Goal: Information Seeking & Learning: Learn about a topic

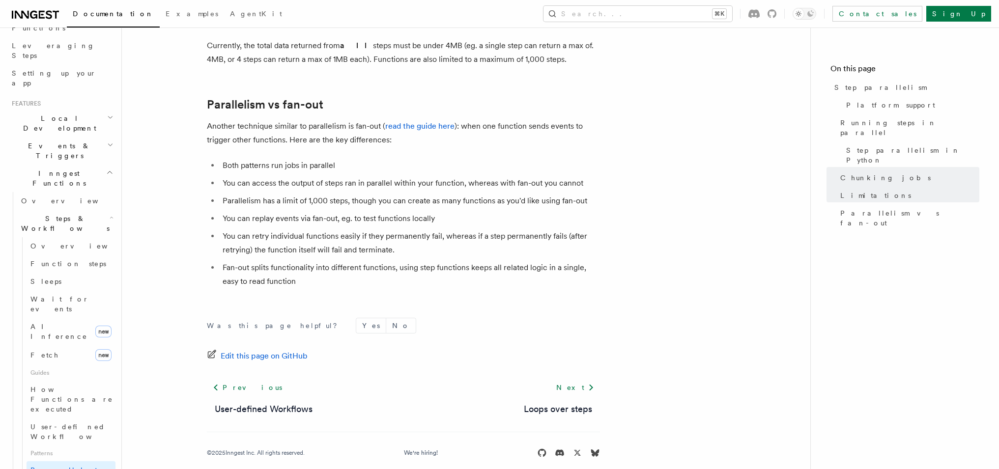
scroll to position [145, 0]
click at [52, 197] on link "Overview" at bounding box center [66, 206] width 98 height 18
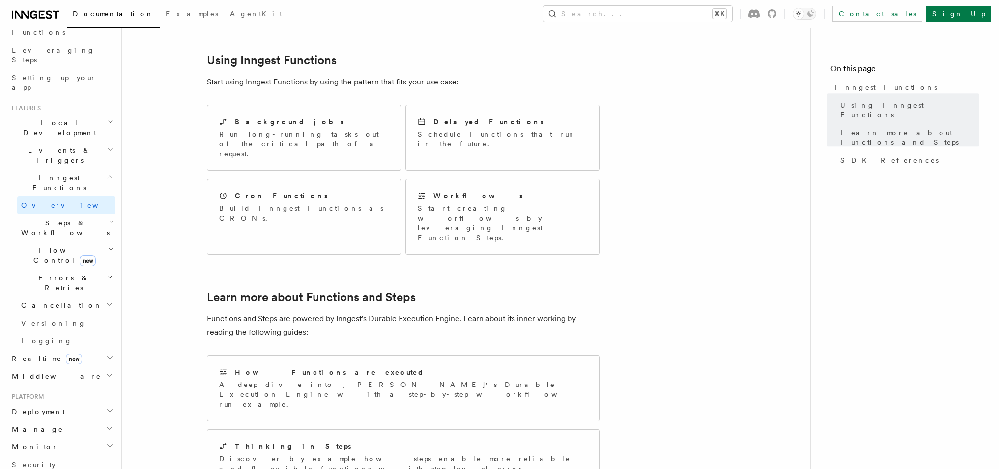
scroll to position [445, 0]
click at [46, 218] on span "Steps & Workflows" at bounding box center [63, 228] width 92 height 20
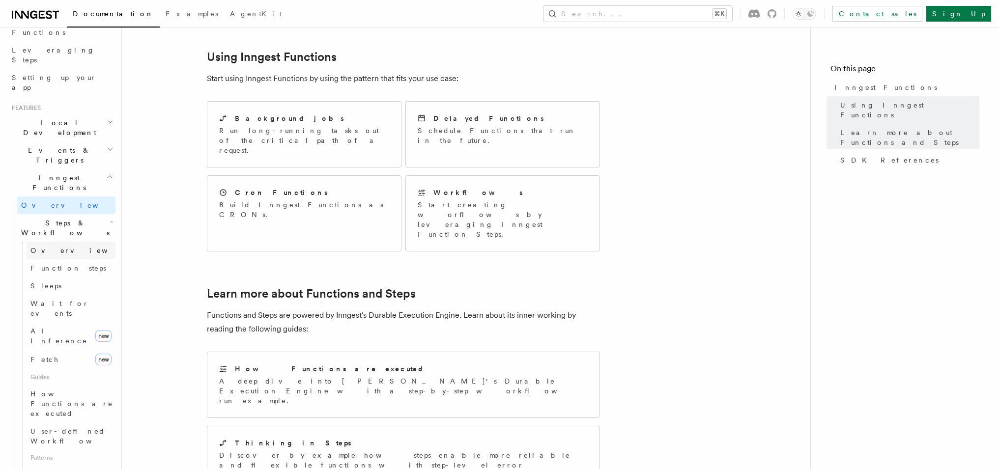
click at [45, 247] on span "Overview" at bounding box center [80, 251] width 101 height 8
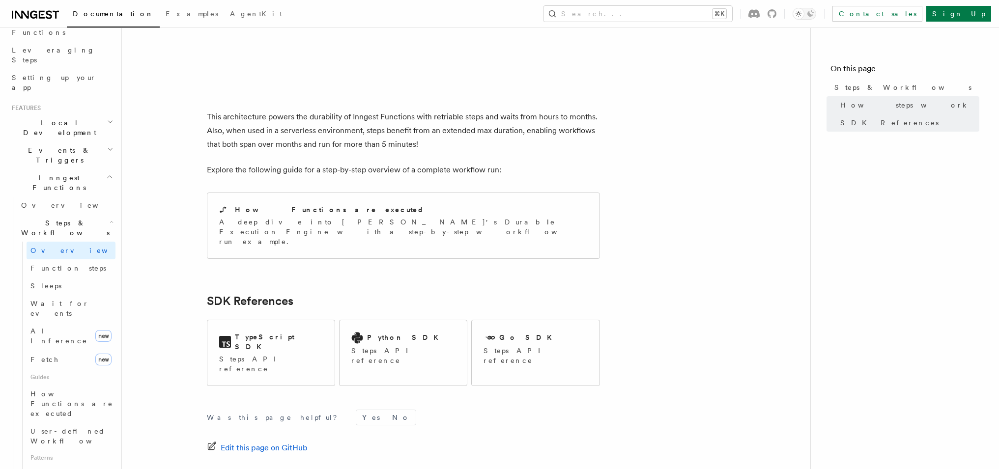
scroll to position [917, 0]
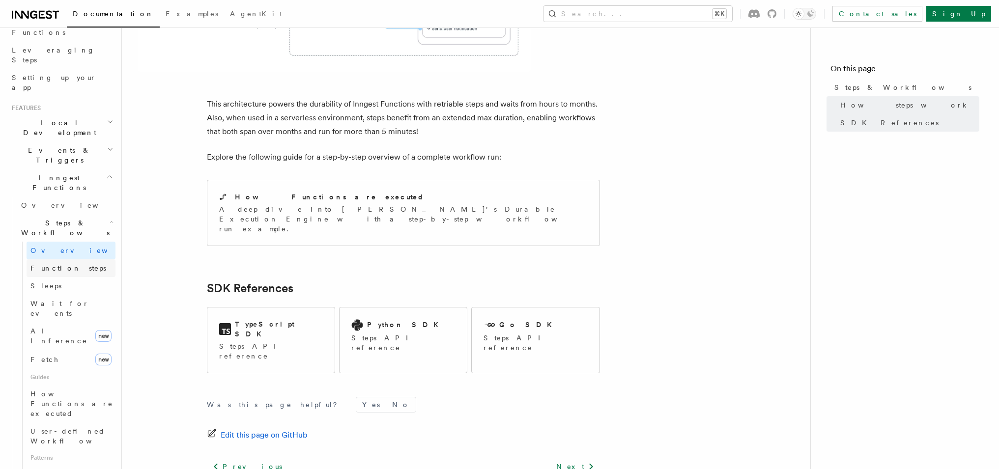
click at [70, 259] on link "Function steps" at bounding box center [71, 268] width 89 height 18
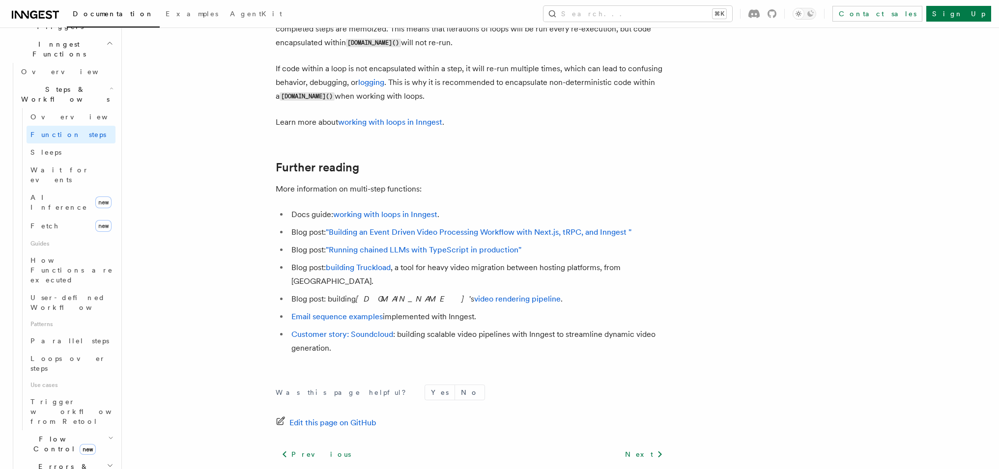
scroll to position [2581, 0]
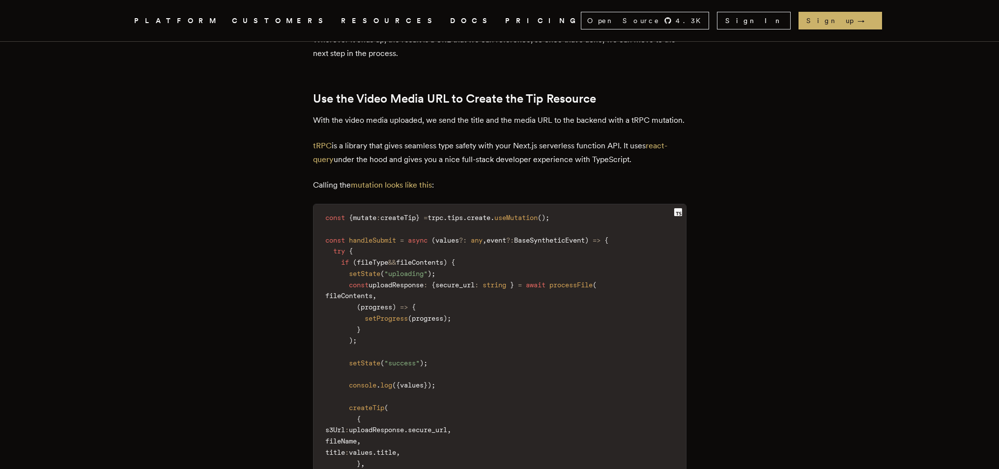
scroll to position [1743, 0]
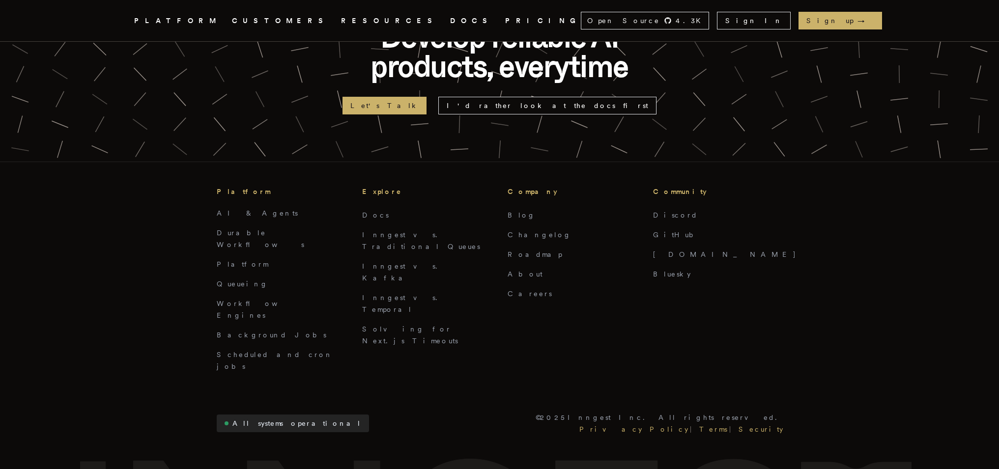
scroll to position [2841, 0]
